Goal: Participate in discussion: Engage in conversation with other users on a specific topic

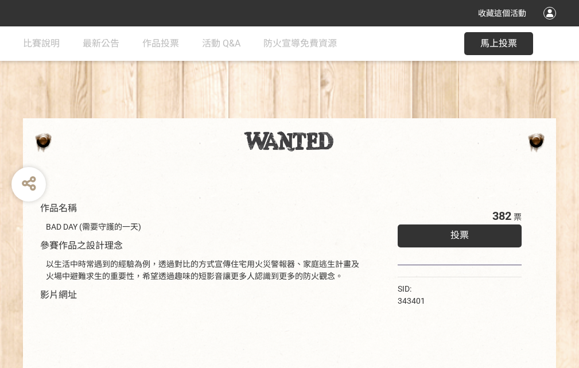
click at [551, 24] on div "收藏這個活動" at bounding box center [289, 13] width 579 height 26
click at [359, 113] on div "作品名稱 BAD DAY (需要守護的一天) 參賽作品之設計理念 以生活中時常遇到的經驗為例，透過對比的方式宣傳住宅用火災警報器、家庭逃生計畫及火場中避難求生…" at bounding box center [289, 267] width 579 height 483
click at [457, 232] on span "投票" at bounding box center [459, 235] width 18 height 11
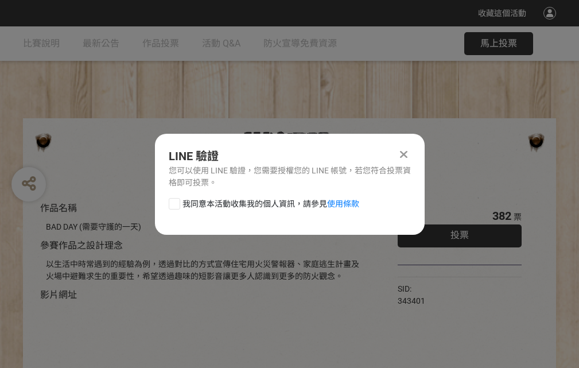
click at [173, 201] on div at bounding box center [174, 203] width 11 height 11
checkbox input "true"
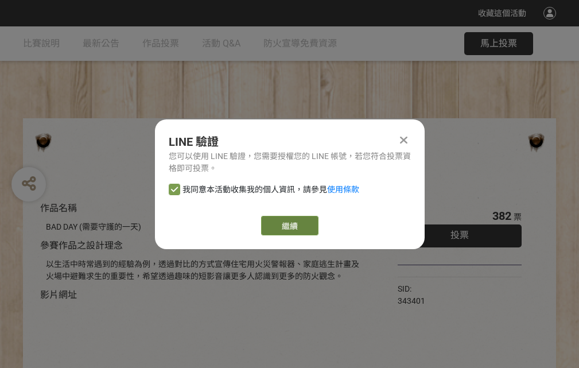
click at [289, 226] on link "繼續" at bounding box center [289, 226] width 57 height 20
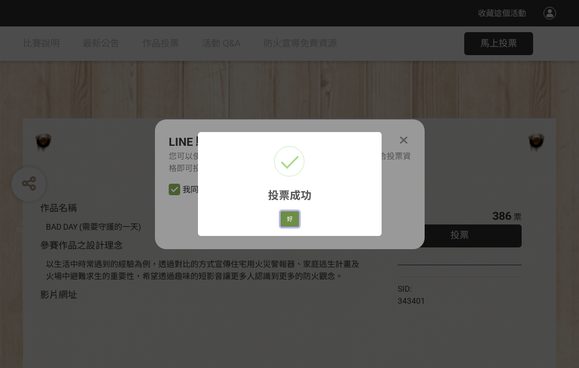
click at [286, 217] on button "好" at bounding box center [290, 219] width 18 height 16
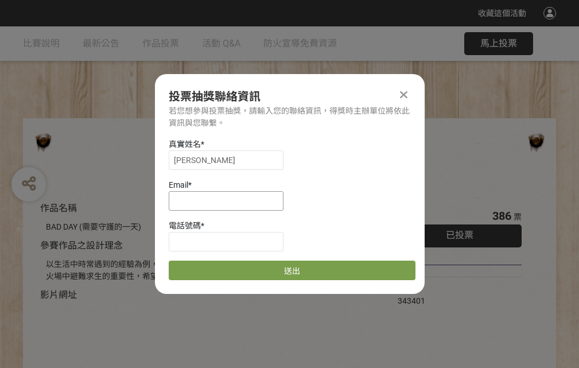
click at [230, 200] on input at bounding box center [226, 201] width 115 height 20
type input "[EMAIL_ADDRESS][DOMAIN_NAME]"
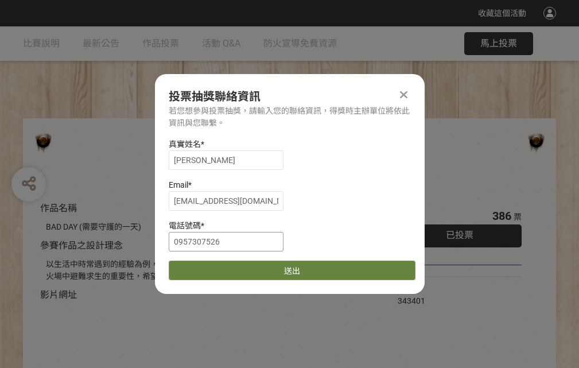
type input "0957307526"
click at [201, 266] on button "送出" at bounding box center [292, 271] width 247 height 20
